Goal: Task Accomplishment & Management: Manage account settings

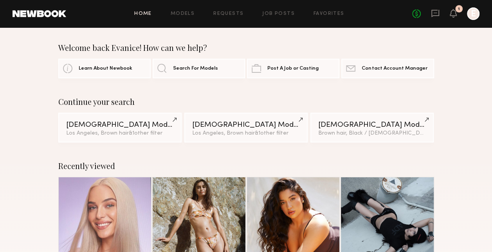
click at [470, 16] on div at bounding box center [473, 13] width 13 height 13
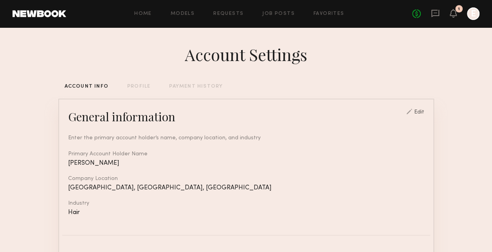
click at [180, 86] on div "PAYMENT HISTORY" at bounding box center [196, 86] width 54 height 5
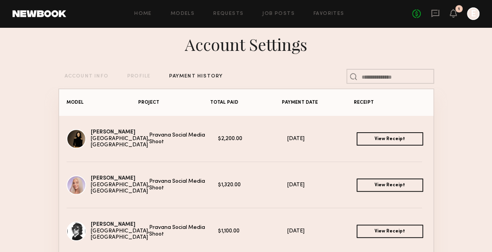
scroll to position [39, 0]
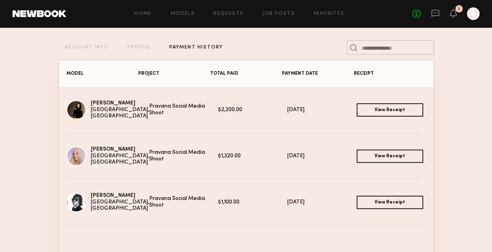
click at [377, 159] on link "View Receipt" at bounding box center [390, 155] width 67 height 13
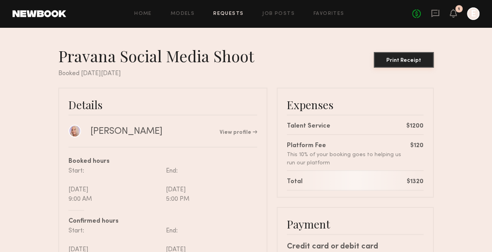
click at [429, 62] on div "Print Receipt" at bounding box center [404, 60] width 54 height 5
